Goal: Information Seeking & Learning: Find specific fact

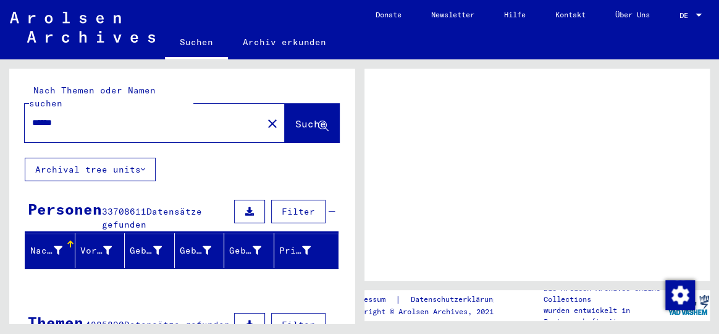
click at [295, 117] on span "Suche" at bounding box center [310, 123] width 31 height 12
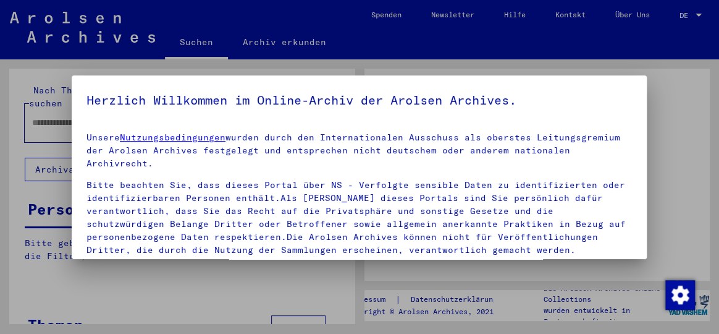
type input "******"
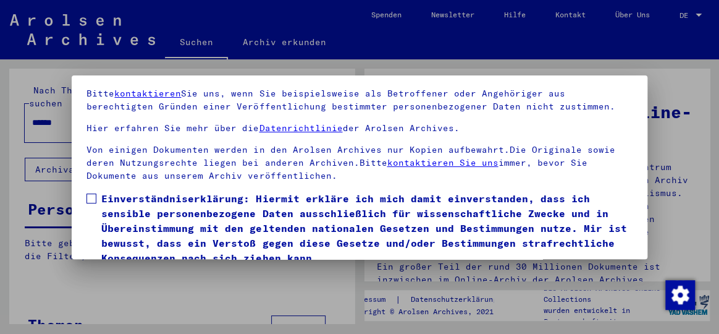
scroll to position [95, 0]
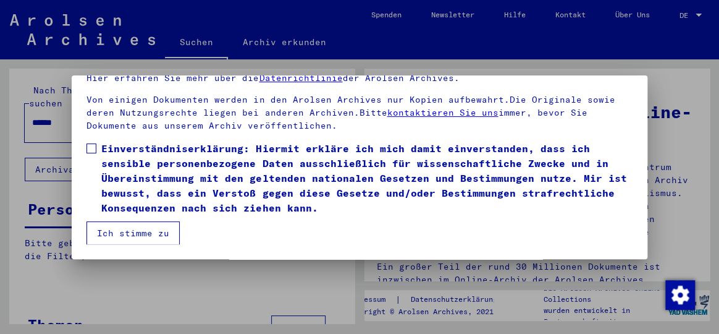
click at [94, 147] on span at bounding box center [92, 148] width 10 height 10
click at [132, 229] on button "Ich stimme zu" at bounding box center [133, 232] width 93 height 23
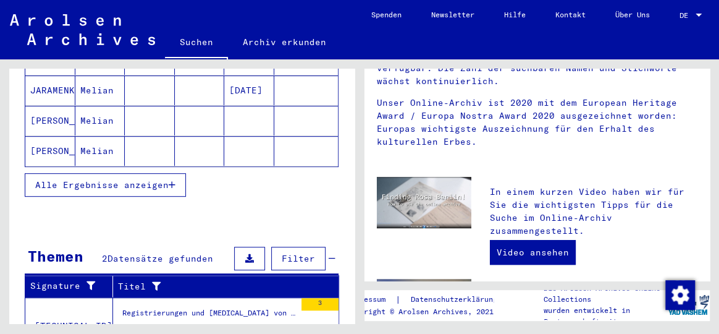
scroll to position [281, 0]
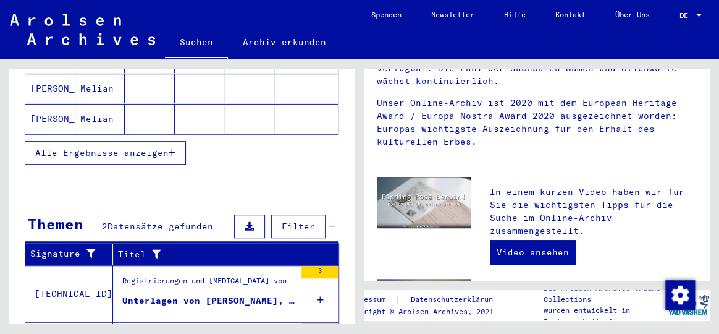
click at [135, 147] on span "Alle Ergebnisse anzeigen" at bounding box center [102, 152] width 134 height 11
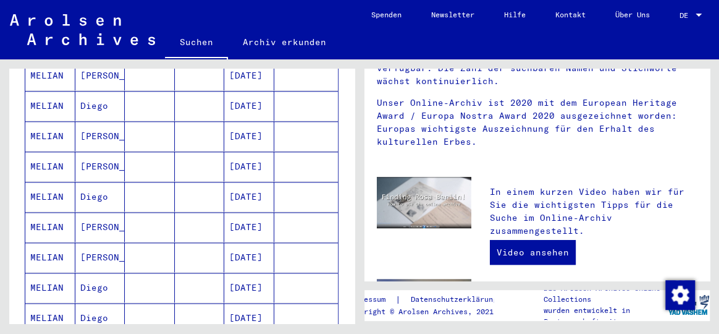
scroll to position [618, 0]
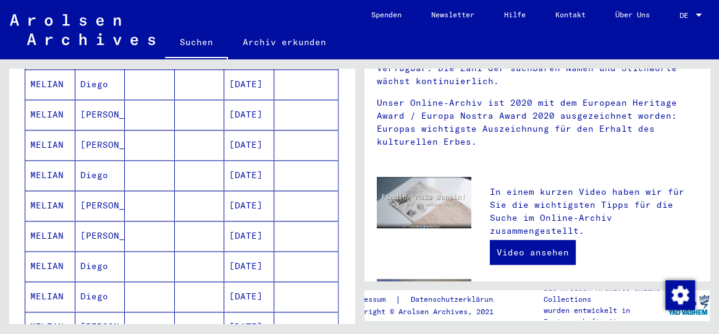
click at [51, 100] on mat-cell "MELIAN" at bounding box center [50, 115] width 50 height 30
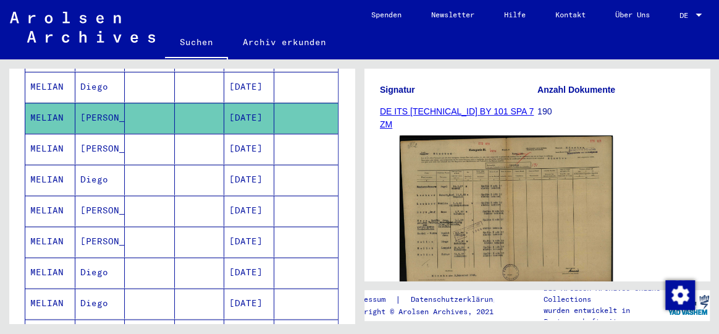
scroll to position [281, 0]
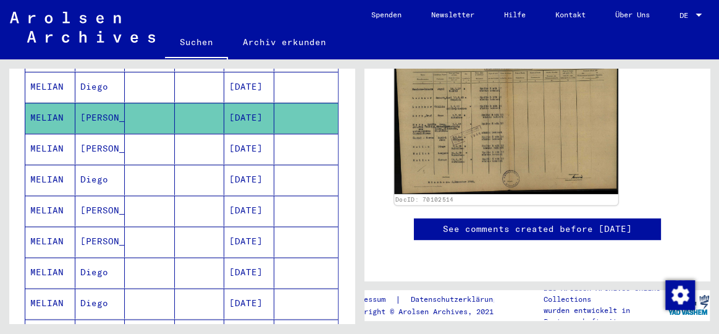
click at [537, 109] on img at bounding box center [506, 115] width 224 height 159
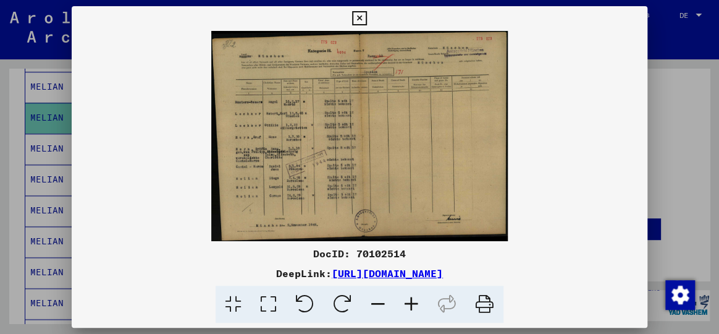
click at [414, 299] on icon at bounding box center [411, 305] width 33 height 38
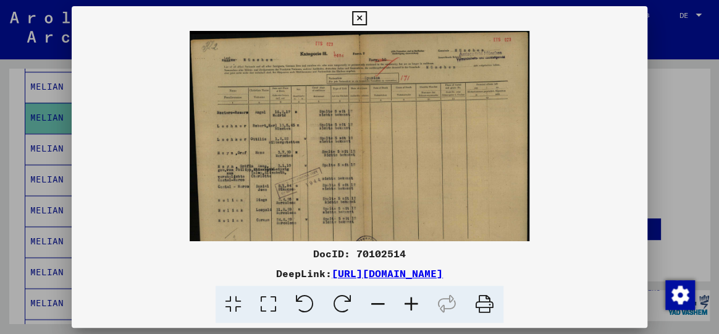
click at [414, 299] on icon at bounding box center [411, 305] width 33 height 38
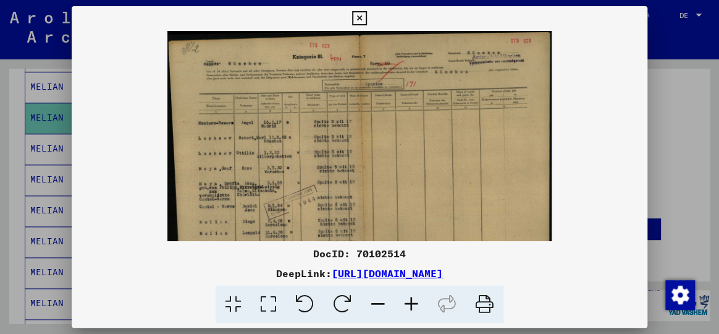
click at [414, 299] on icon at bounding box center [411, 305] width 33 height 38
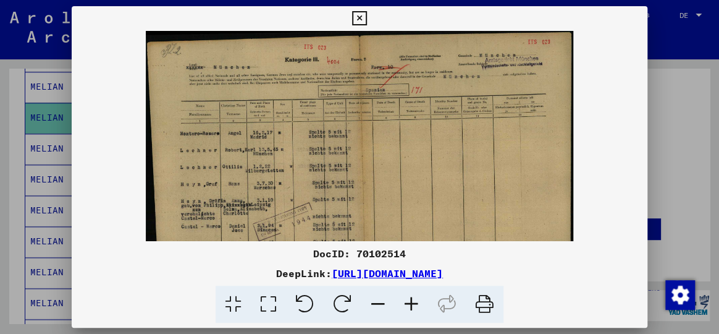
click at [414, 299] on icon at bounding box center [411, 305] width 33 height 38
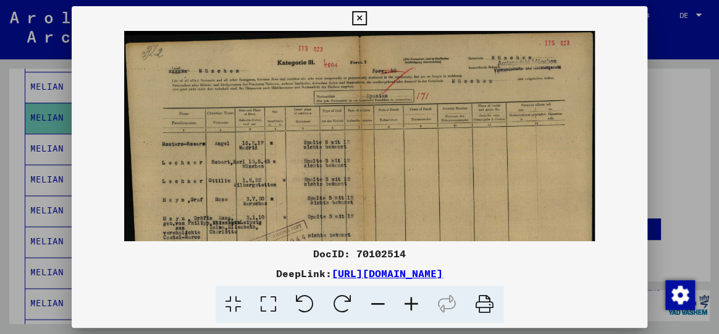
click at [414, 299] on icon at bounding box center [411, 305] width 33 height 38
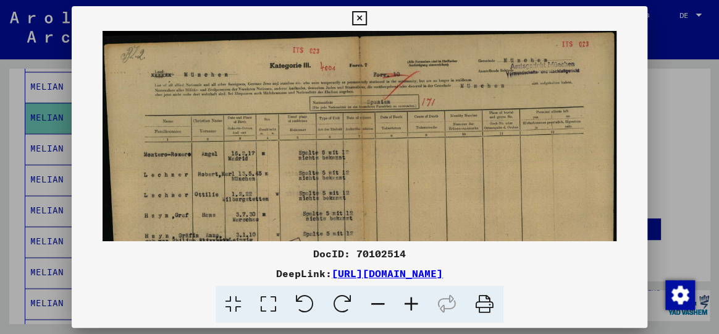
click at [414, 299] on icon at bounding box center [411, 305] width 33 height 38
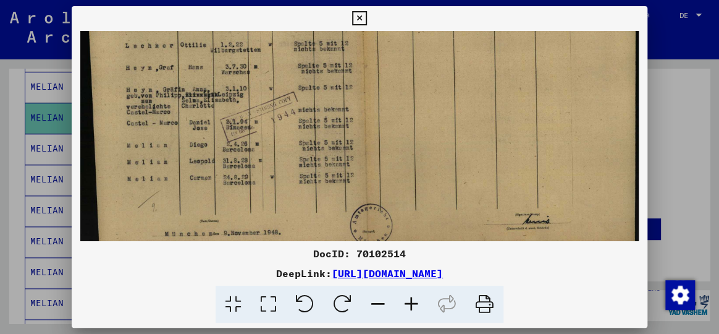
drag, startPoint x: 550, startPoint y: 171, endPoint x: 618, endPoint y: 10, distance: 174.3
click at [621, 8] on div "DocID: 70102514 DeepLink: [URL][DOMAIN_NAME]" at bounding box center [359, 164] width 575 height 317
click at [360, 17] on icon at bounding box center [359, 18] width 14 height 15
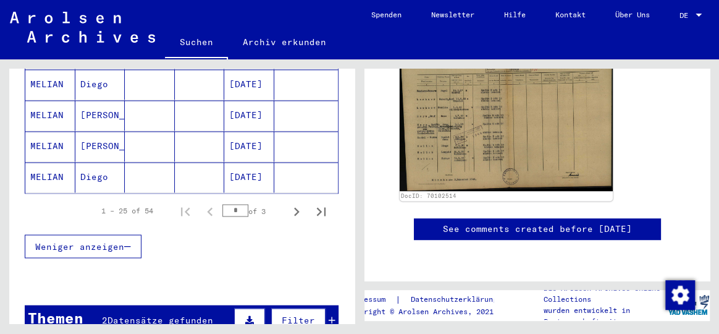
scroll to position [849, 0]
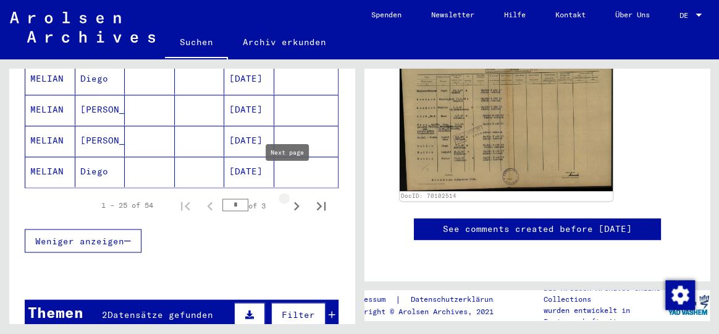
click at [294, 202] on icon "Next page" at bounding box center [297, 206] width 6 height 9
type input "*"
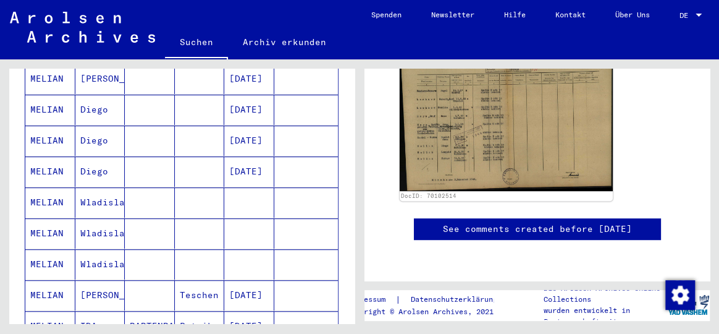
scroll to position [568, 0]
